Goal: Transaction & Acquisition: Download file/media

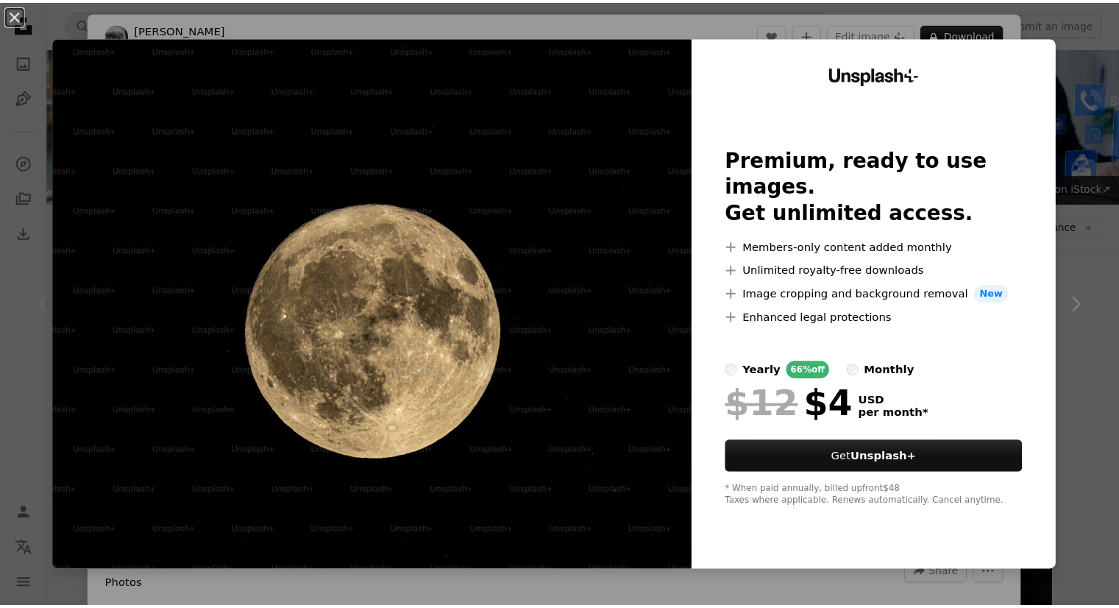
scroll to position [368, 0]
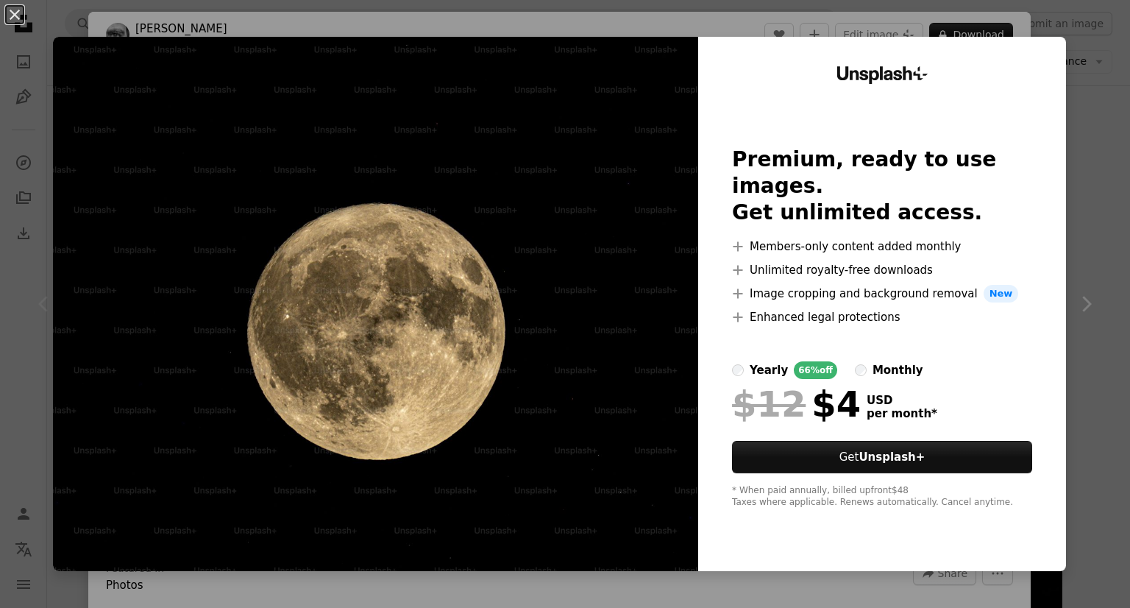
click at [1088, 179] on div "An X shape Unsplash+ Premium, ready to use images. Get unlimited access. A plus…" at bounding box center [565, 304] width 1130 height 608
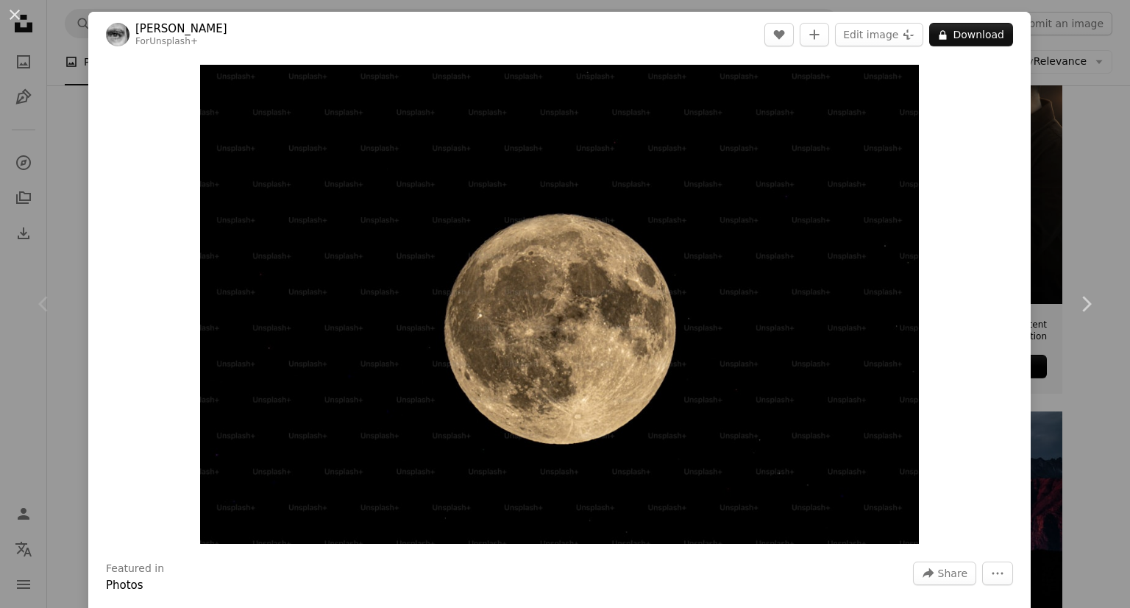
click at [81, 166] on div "An X shape Chevron left Chevron right [PERSON_NAME] For Unsplash+ A heart A plu…" at bounding box center [565, 304] width 1130 height 608
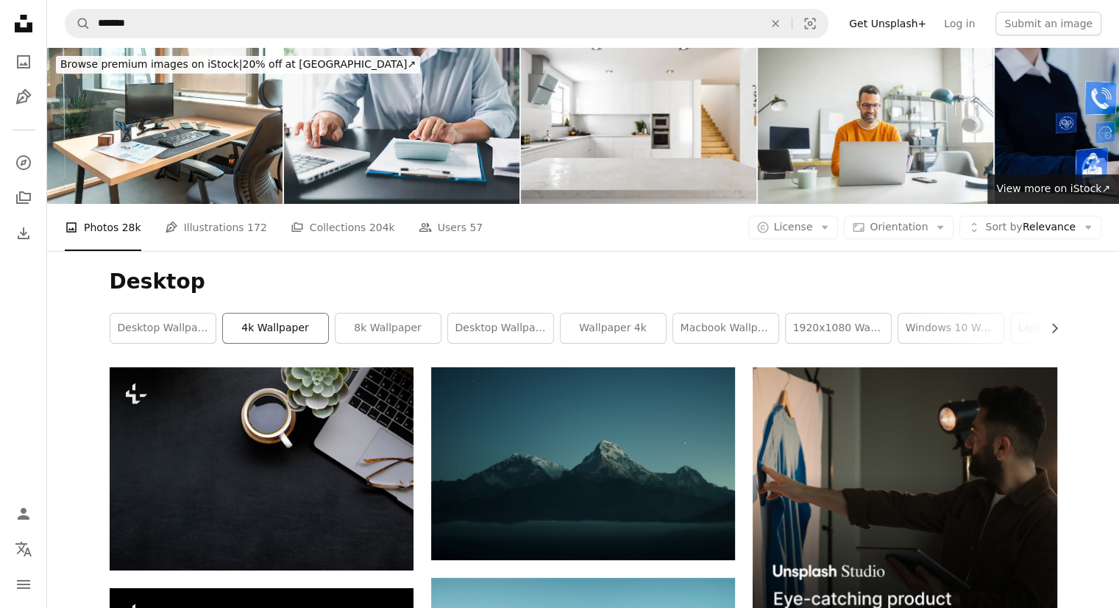
click at [276, 333] on link "4k wallpaper" at bounding box center [275, 327] width 105 height 29
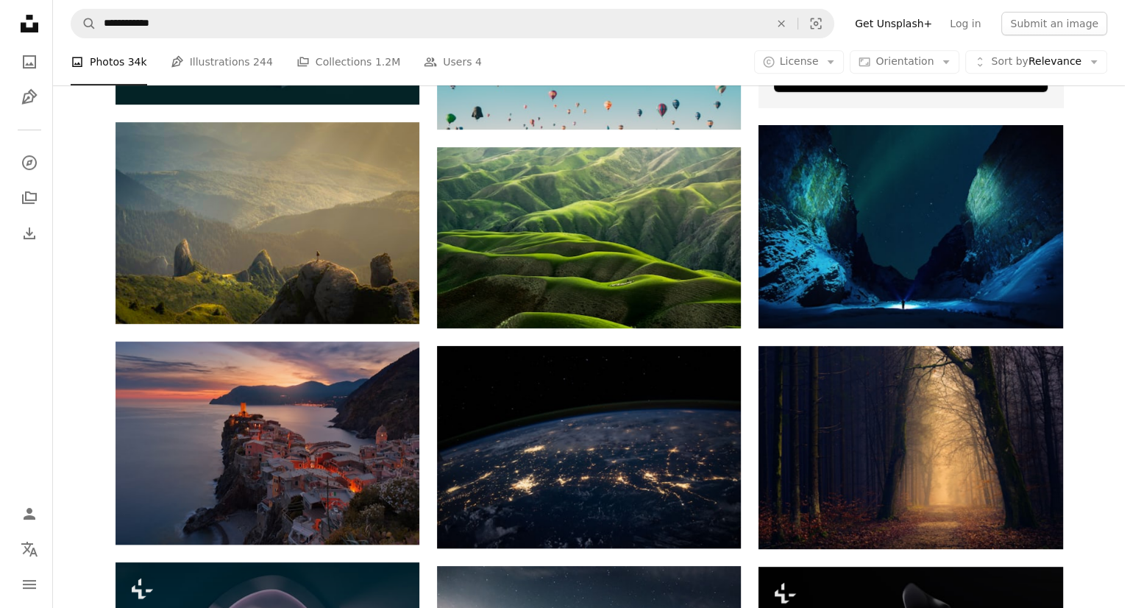
scroll to position [662, 0]
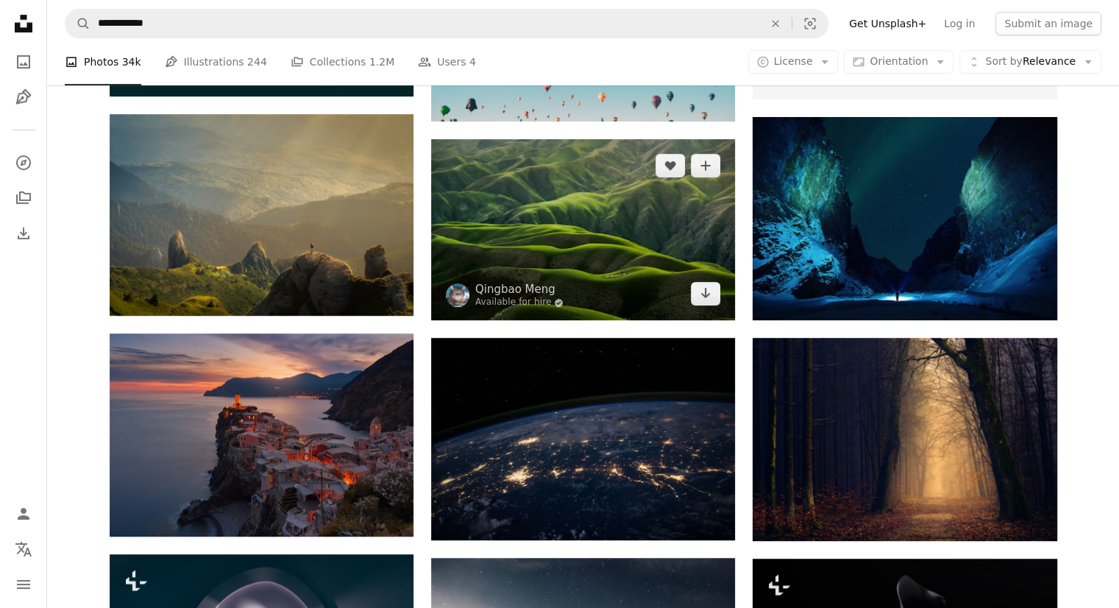
click at [594, 260] on img at bounding box center [583, 229] width 304 height 181
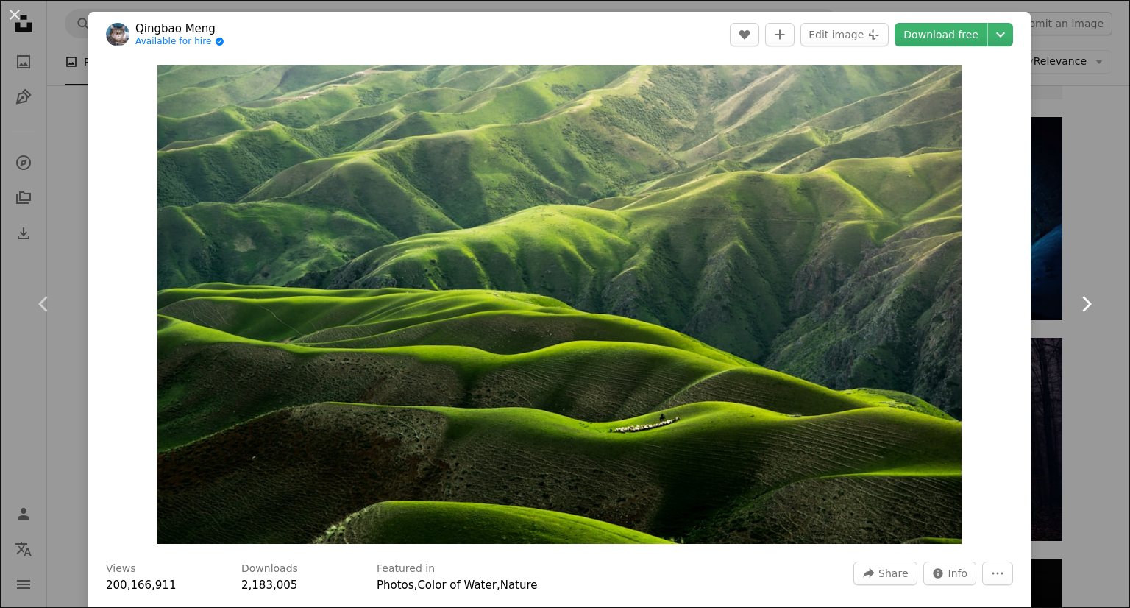
click at [1049, 314] on link "Chevron right" at bounding box center [1086, 303] width 88 height 141
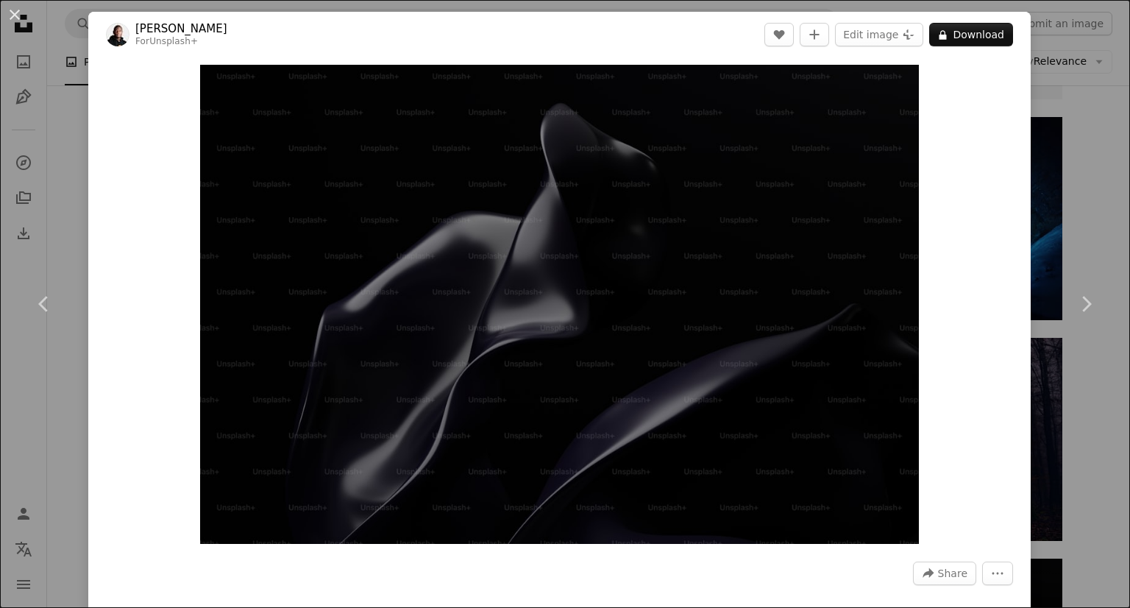
click at [1074, 99] on div "An X shape Chevron left Chevron right [PERSON_NAME] For Unsplash+ A heart A plu…" at bounding box center [565, 304] width 1130 height 608
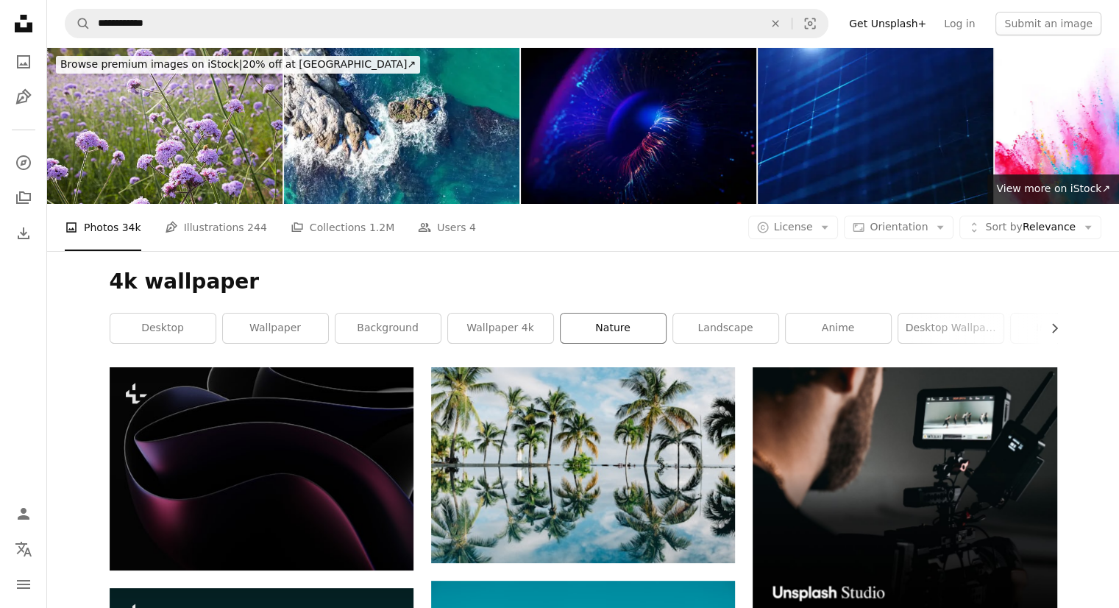
click at [588, 327] on link "nature" at bounding box center [613, 327] width 105 height 29
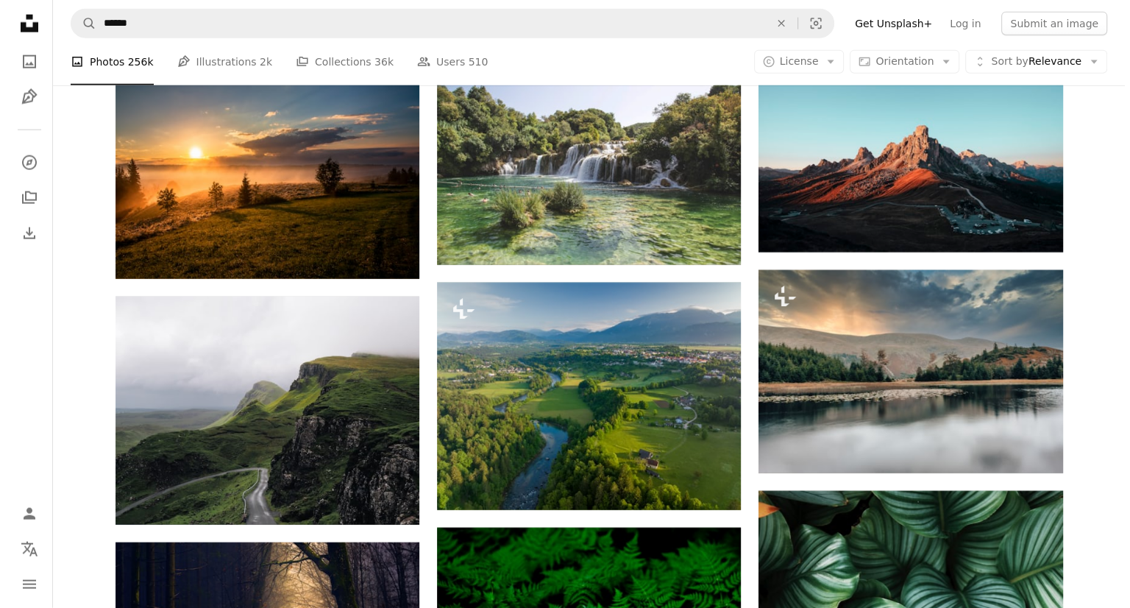
scroll to position [9342, 0]
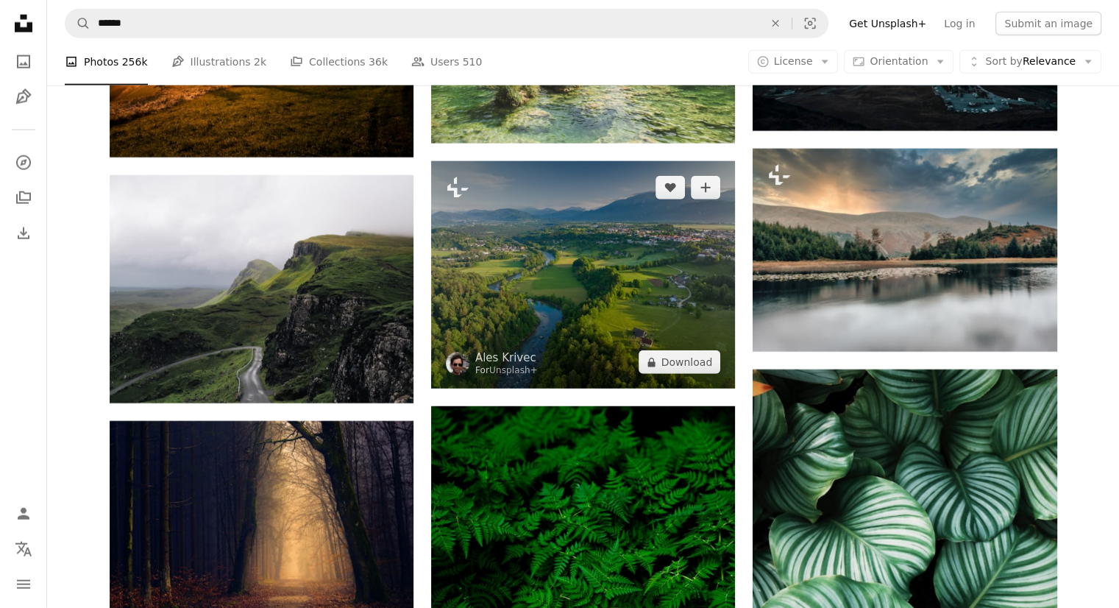
click at [560, 306] on img at bounding box center [583, 274] width 304 height 227
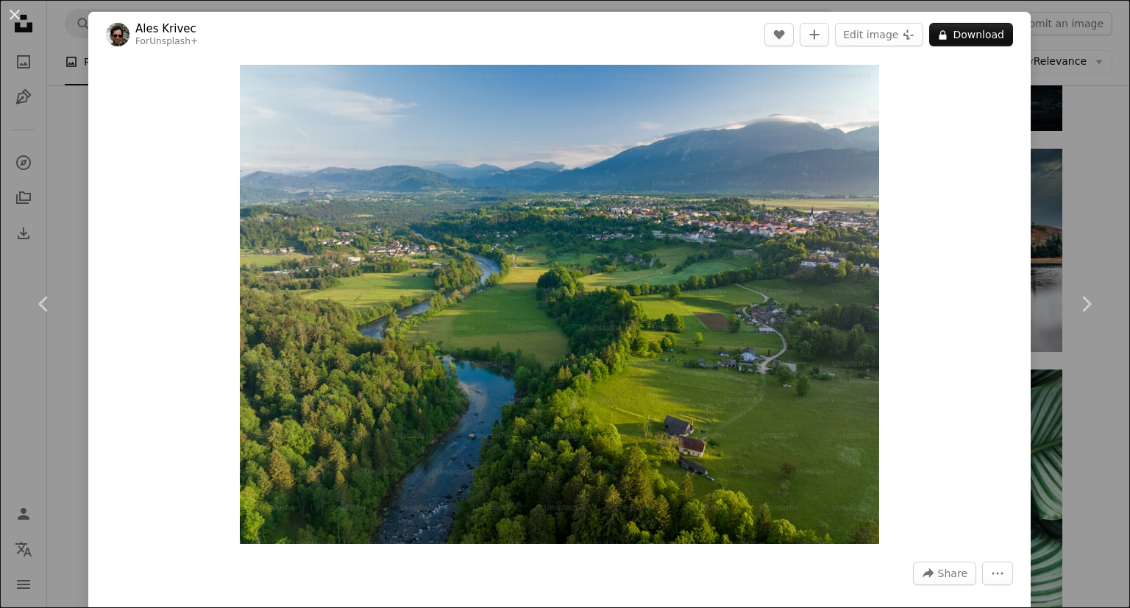
click at [991, 298] on div "Zoom in" at bounding box center [559, 304] width 942 height 494
click at [1074, 252] on link "Chevron right" at bounding box center [1086, 303] width 88 height 141
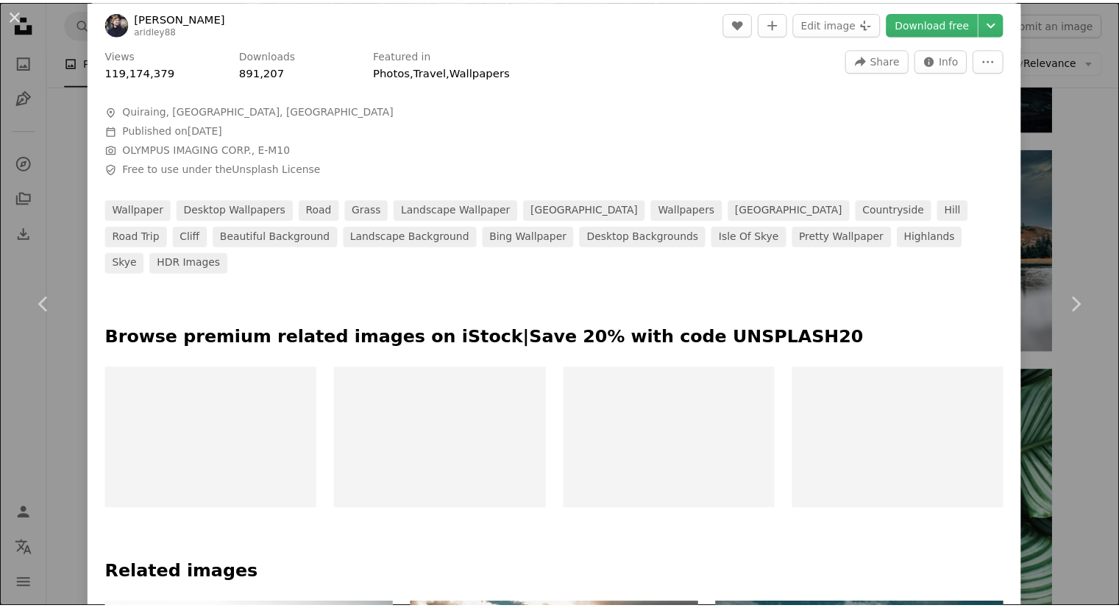
scroll to position [515, 0]
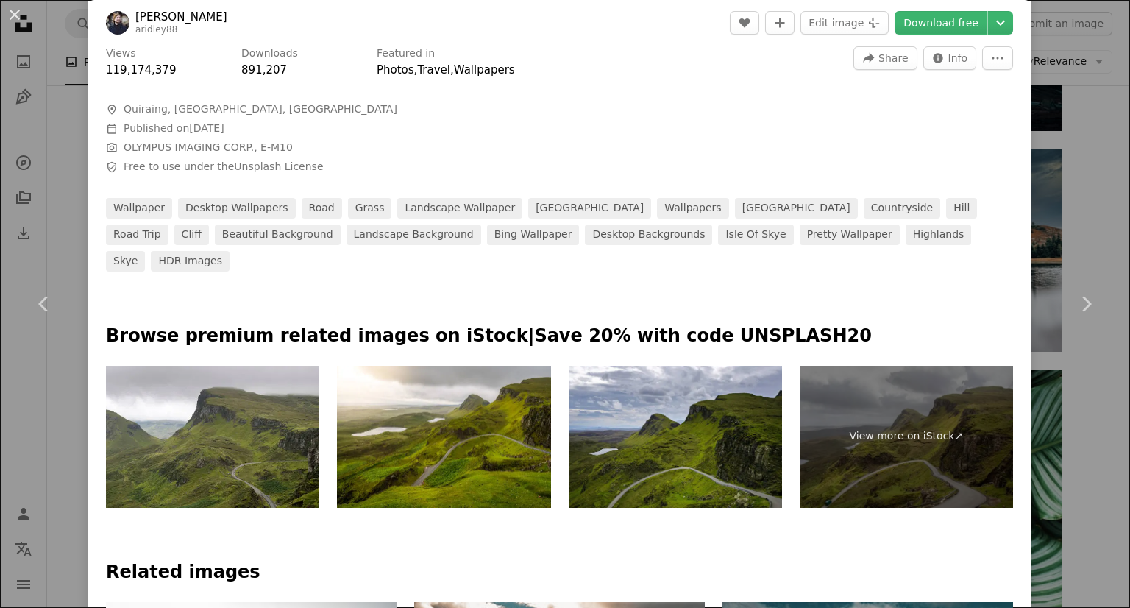
click at [1083, 170] on div "An X shape Chevron left Chevron right [PERSON_NAME] aridley88 A heart A plus si…" at bounding box center [565, 304] width 1130 height 608
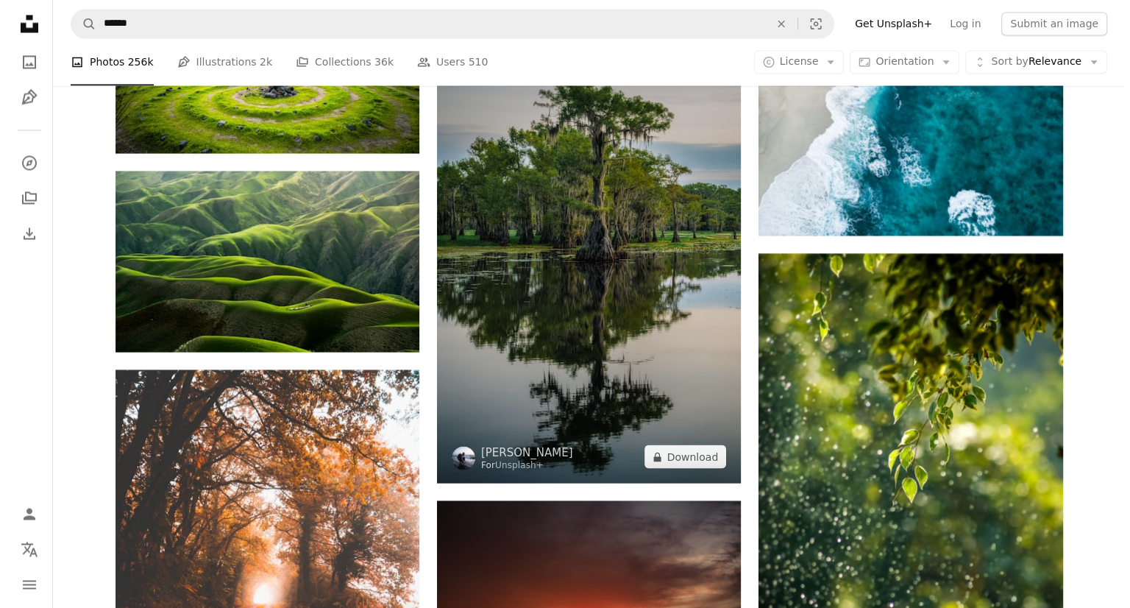
scroll to position [2722, 0]
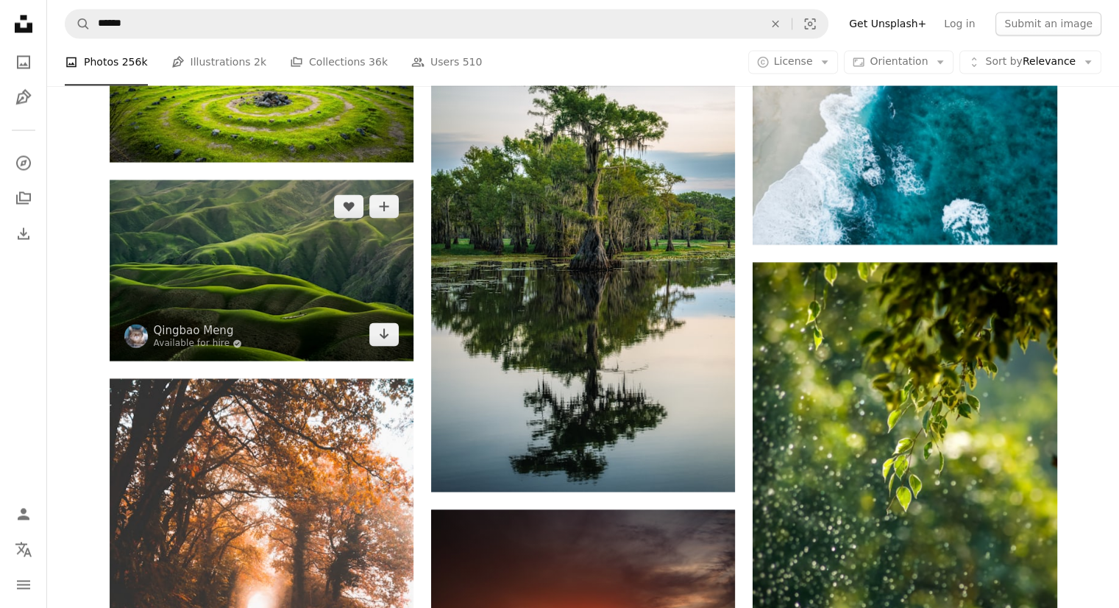
click at [268, 258] on img at bounding box center [262, 269] width 304 height 181
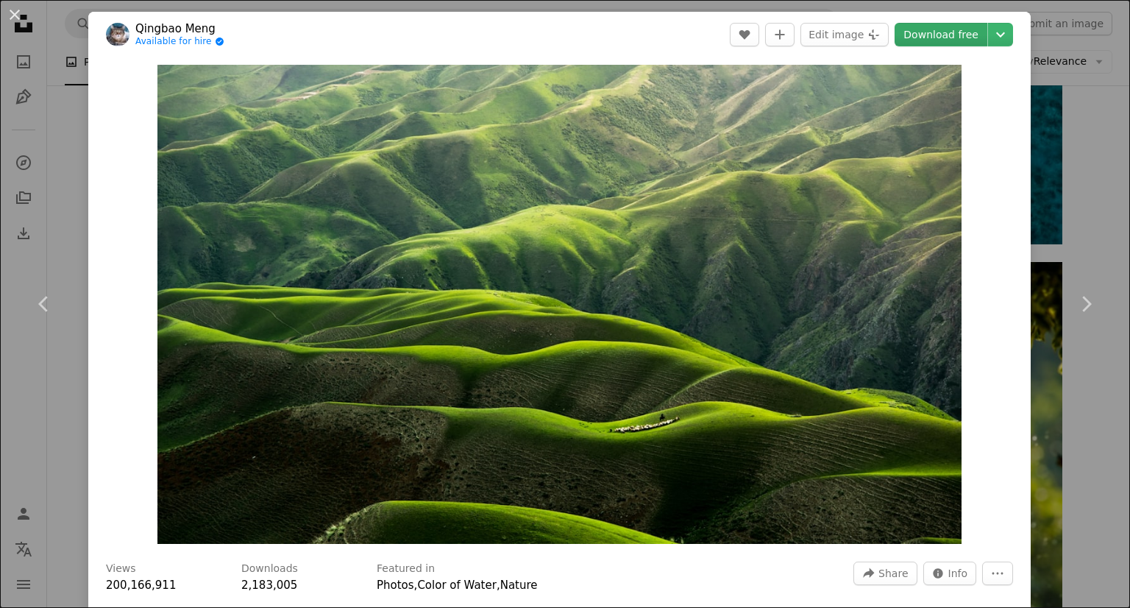
click at [945, 32] on link "Download free" at bounding box center [940, 35] width 93 height 24
